Goal: Transaction & Acquisition: Purchase product/service

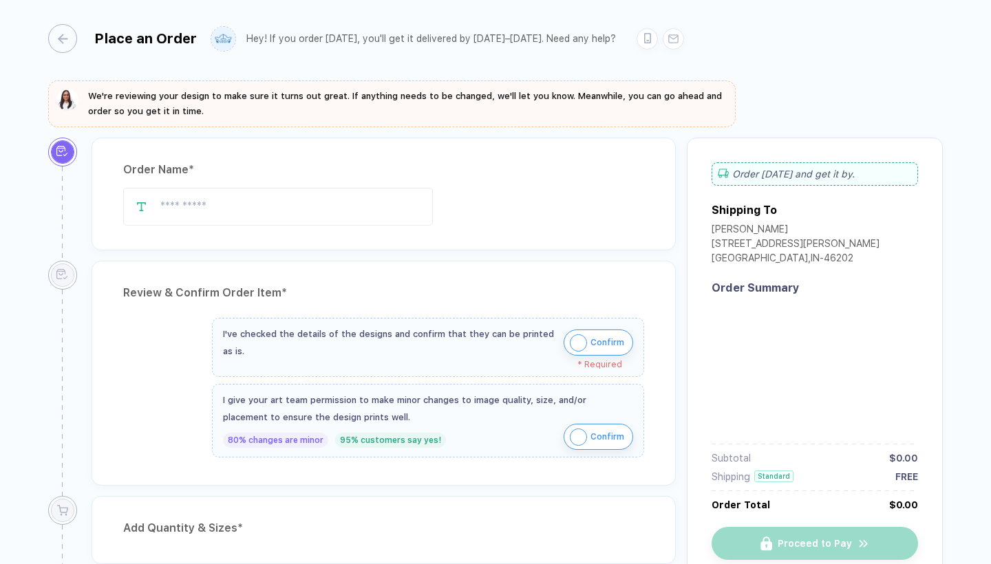
type input "**********"
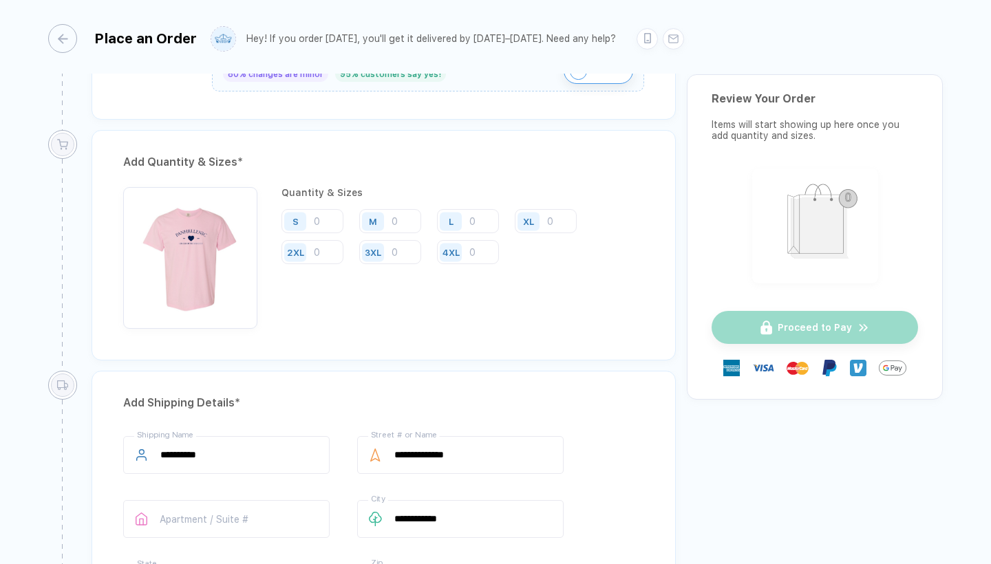
scroll to position [674, 0]
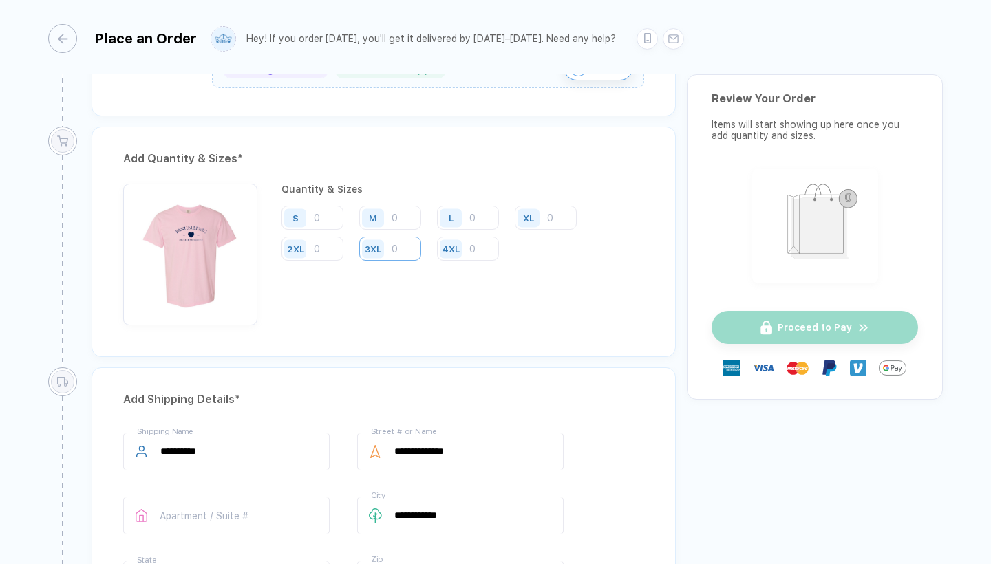
click at [392, 251] on input "number" at bounding box center [390, 249] width 62 height 24
type input "1"
click at [334, 244] on input "number" at bounding box center [312, 249] width 62 height 24
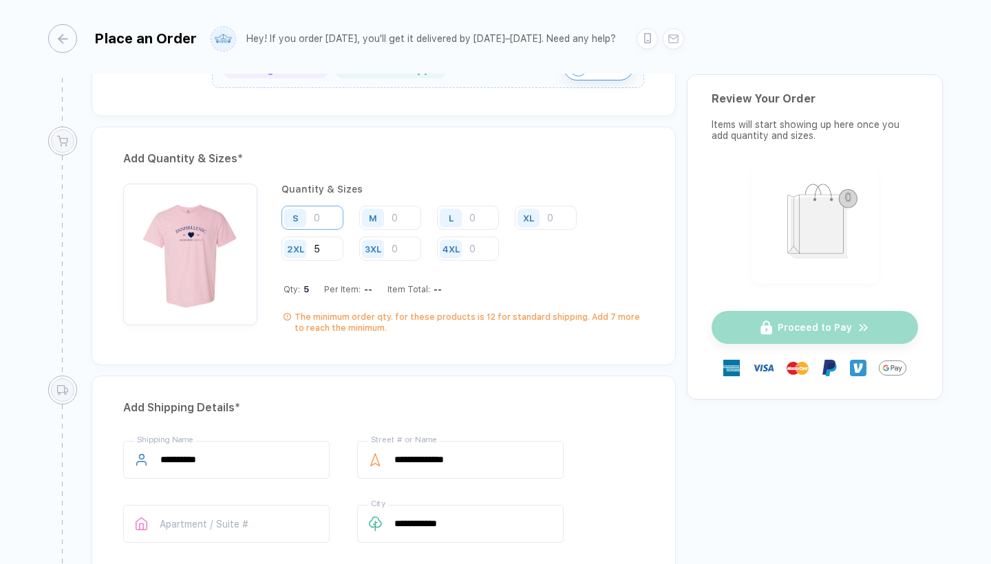
type input "5"
click at [337, 220] on input "number" at bounding box center [312, 218] width 62 height 24
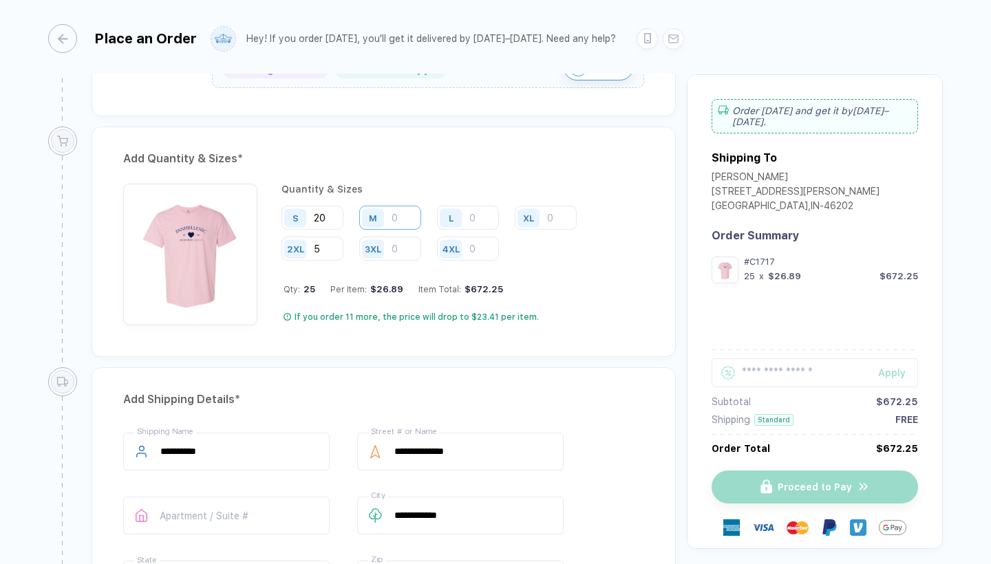
type input "20"
click at [400, 223] on input "number" at bounding box center [390, 218] width 62 height 24
type input "20"
click at [488, 224] on input "number" at bounding box center [468, 218] width 62 height 24
type input "20"
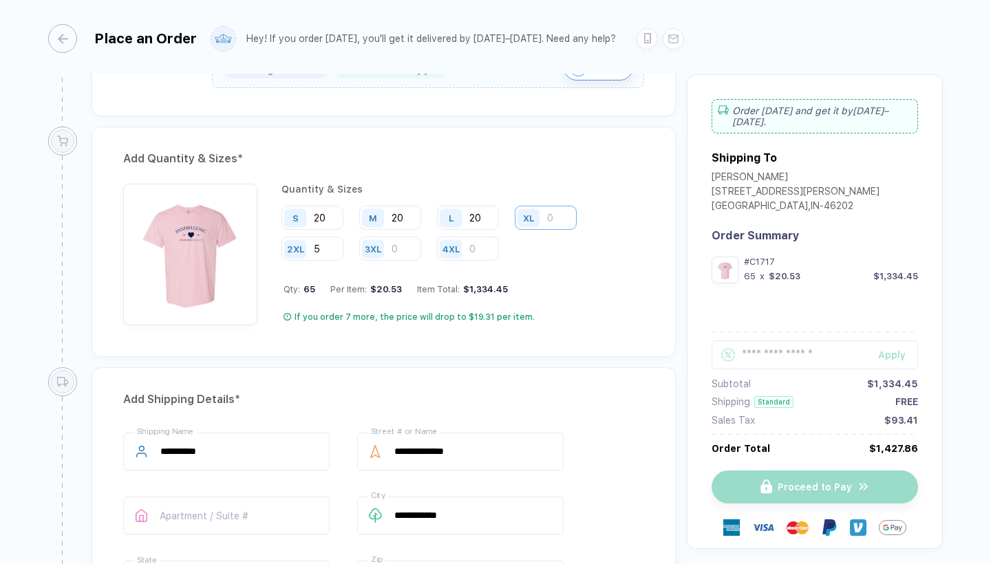
click at [554, 221] on input "number" at bounding box center [546, 218] width 62 height 24
type input "10"
click at [538, 281] on div "Quantity & Sizes S 20 M 20 L 20 XL 10 2XL 5 3XL 4XL Qty: 75 Per Item: $19.62 It…" at bounding box center [462, 255] width 363 height 142
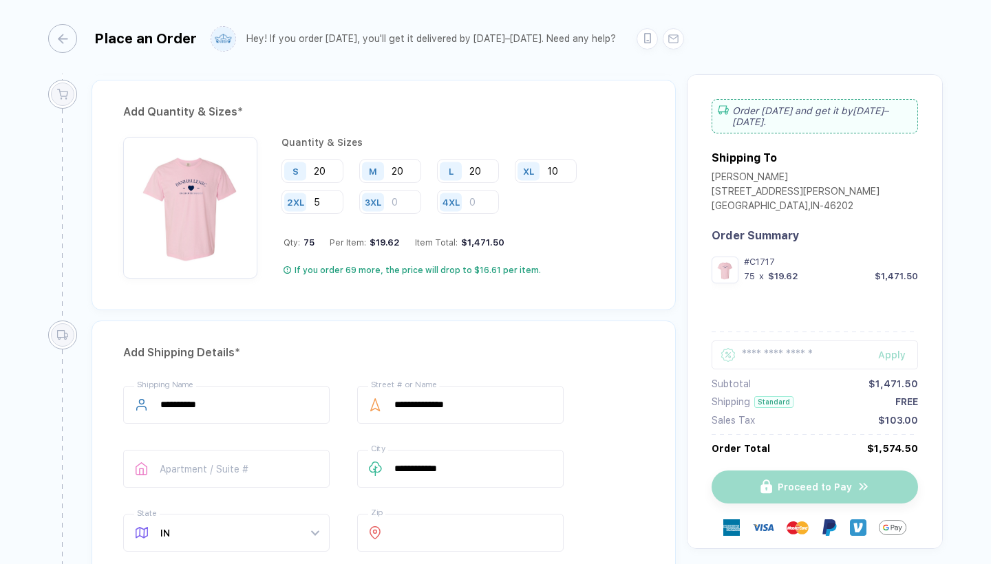
scroll to position [728, 0]
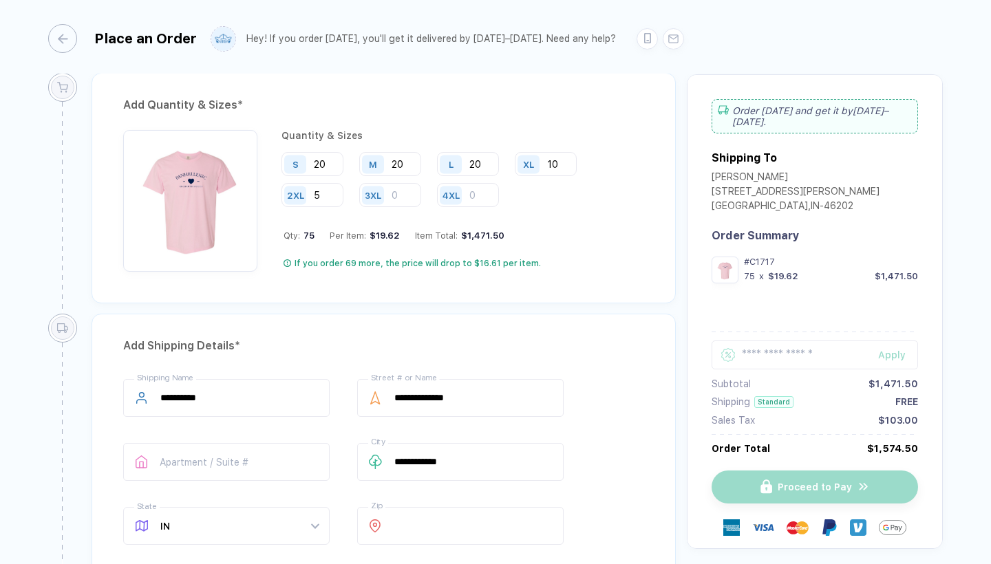
click at [834, 323] on div "Apply Subtotal $1,471.50 Shipping Standard FREE Sales Tax $103.00 Order Total $…" at bounding box center [815, 388] width 206 height 131
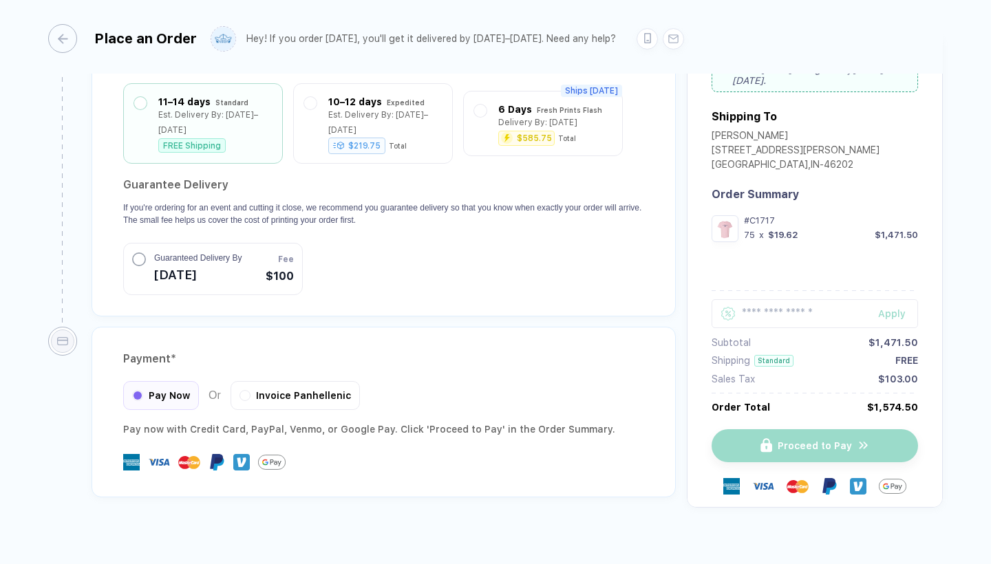
scroll to position [1272, 0]
click at [760, 430] on div "Proceed to Pay" at bounding box center [815, 446] width 206 height 33
click at [797, 227] on div "#C1717 75 x $19.62 $1,471.50" at bounding box center [815, 243] width 206 height 55
click at [160, 385] on div "Pay Now" at bounding box center [161, 394] width 76 height 29
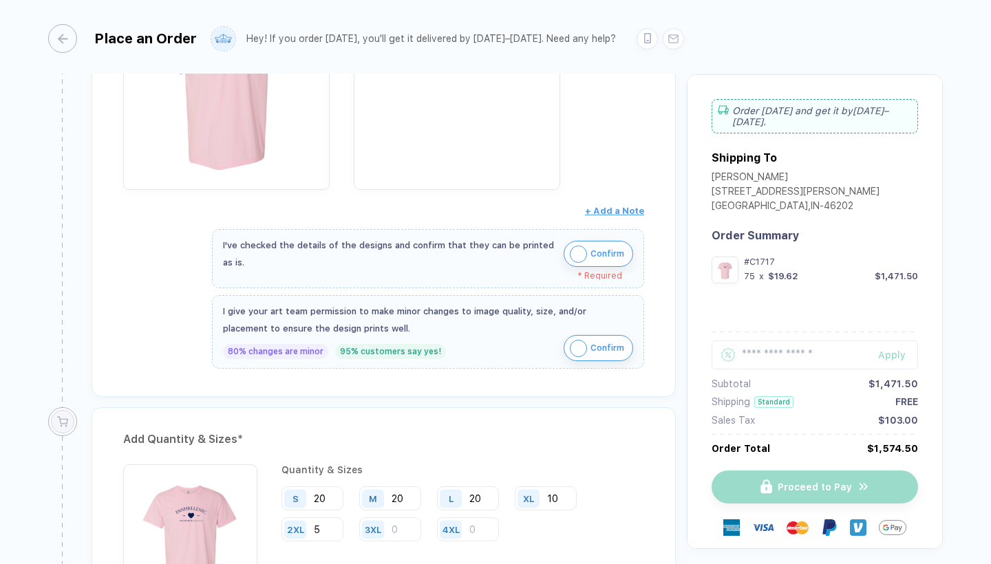
scroll to position [407, 0]
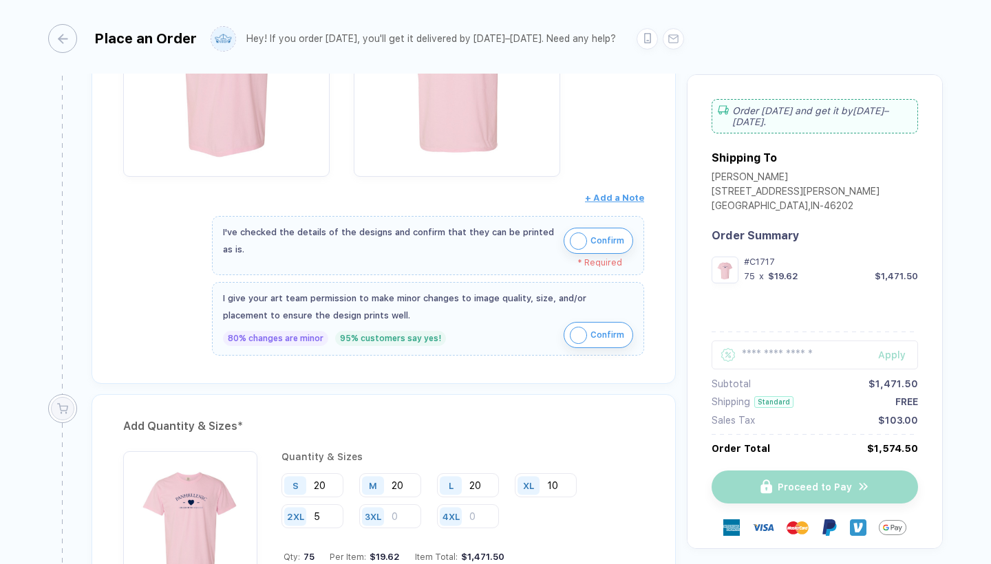
click at [607, 240] on span "Confirm" at bounding box center [607, 241] width 34 height 22
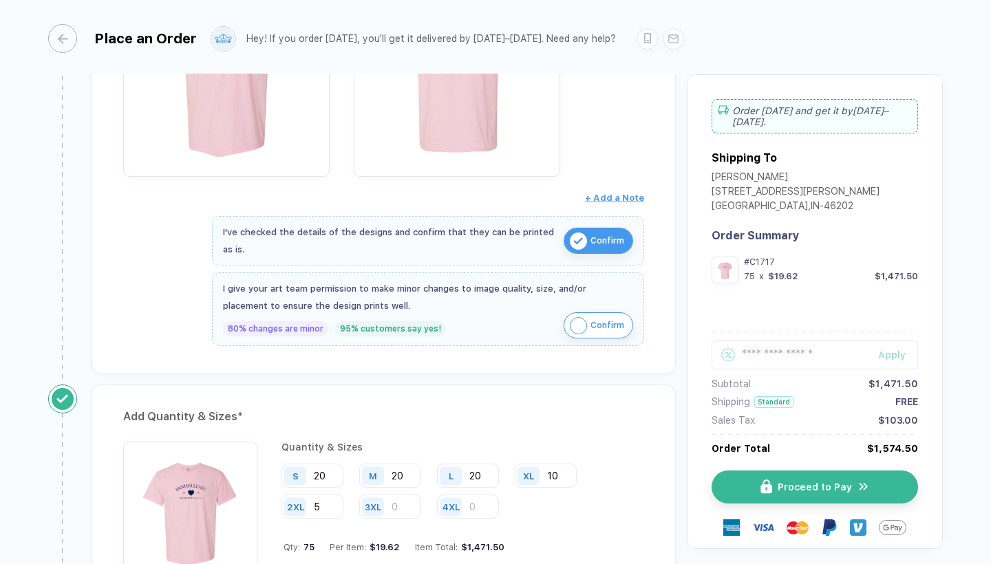
click at [590, 326] on span "Confirm" at bounding box center [607, 326] width 34 height 22
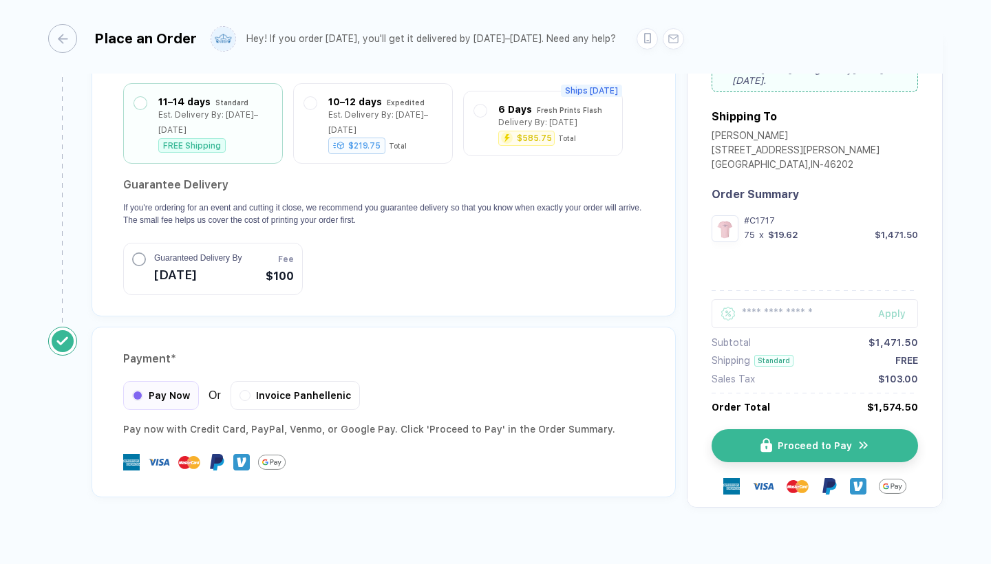
scroll to position [1263, 0]
click at [776, 440] on img "button" at bounding box center [775, 447] width 12 height 14
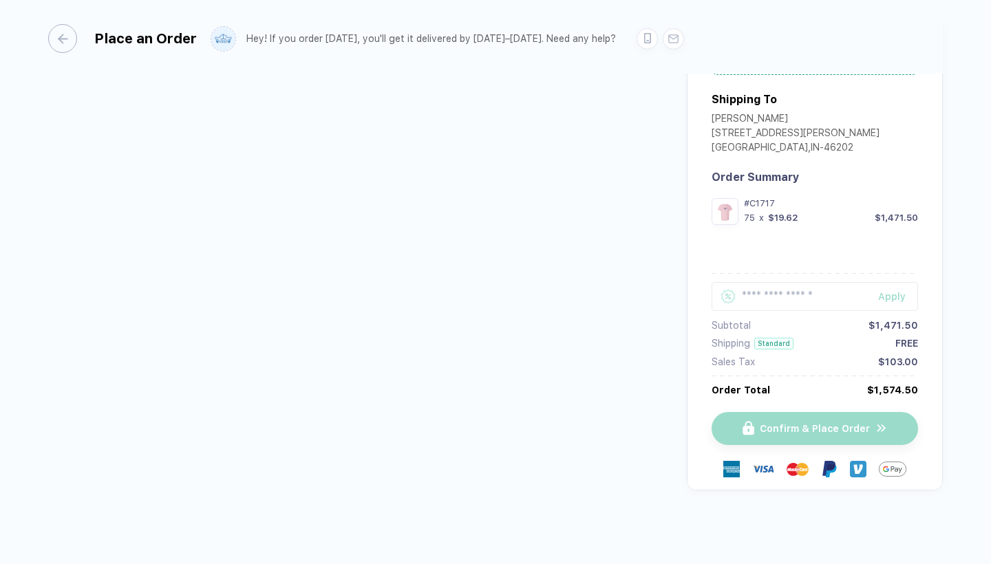
scroll to position [57, 0]
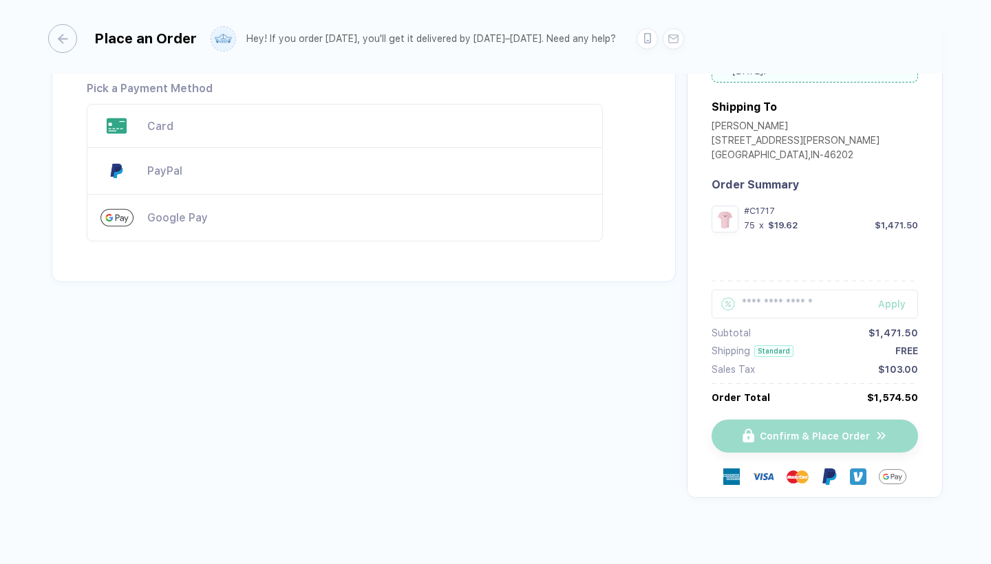
click at [159, 133] on div "Card" at bounding box center [345, 126] width 516 height 44
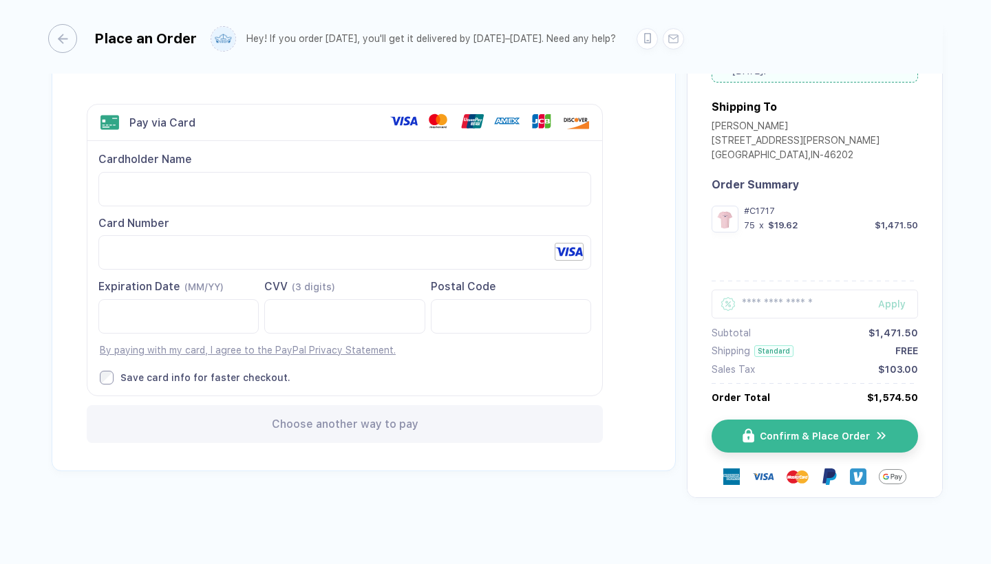
click at [478, 371] on label "Save card info for faster checkout." at bounding box center [345, 378] width 491 height 14
click at [769, 431] on span "Confirm & Place Order" at bounding box center [823, 436] width 110 height 11
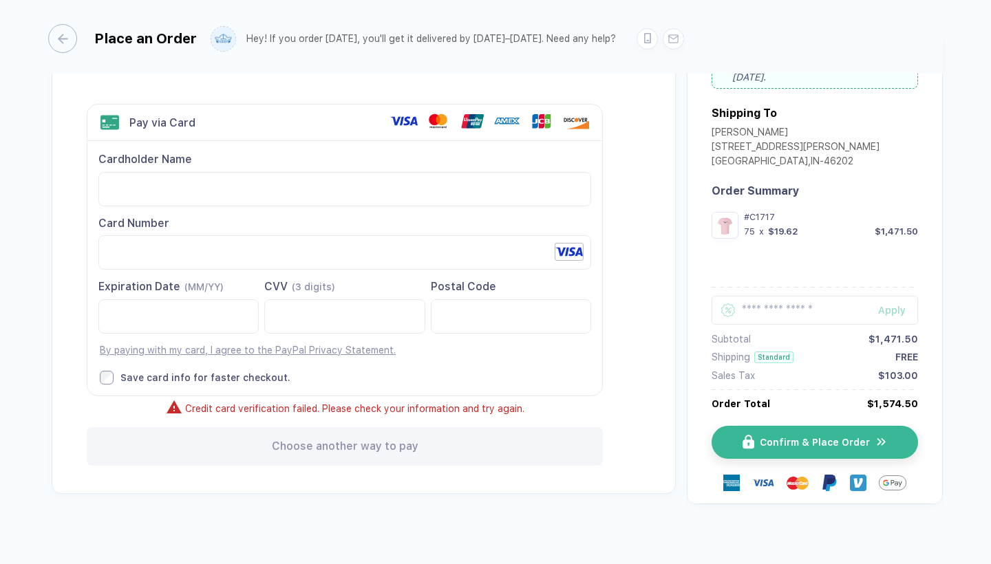
click at [612, 423] on div "Back to Order Setup Visa MasterCard Union Pay American Express JCB Discover Din…" at bounding box center [364, 258] width 624 height 471
click at [755, 445] on img "button" at bounding box center [757, 442] width 12 height 14
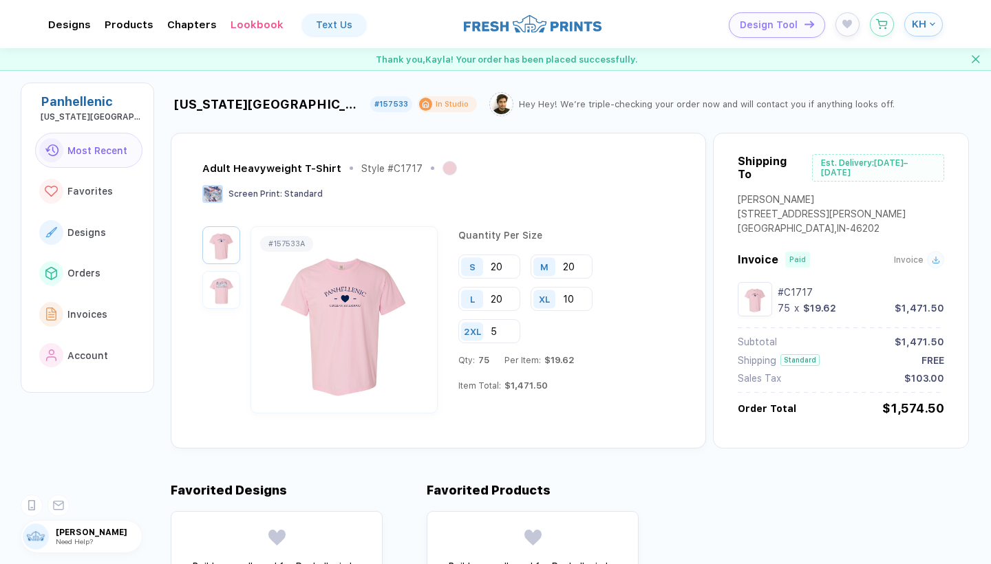
click at [703, 512] on div "Favorited Designs Build a moodboard for Panhellenic by favoriting designs you l…" at bounding box center [581, 574] width 820 height 182
